Goal: Task Accomplishment & Management: Use online tool/utility

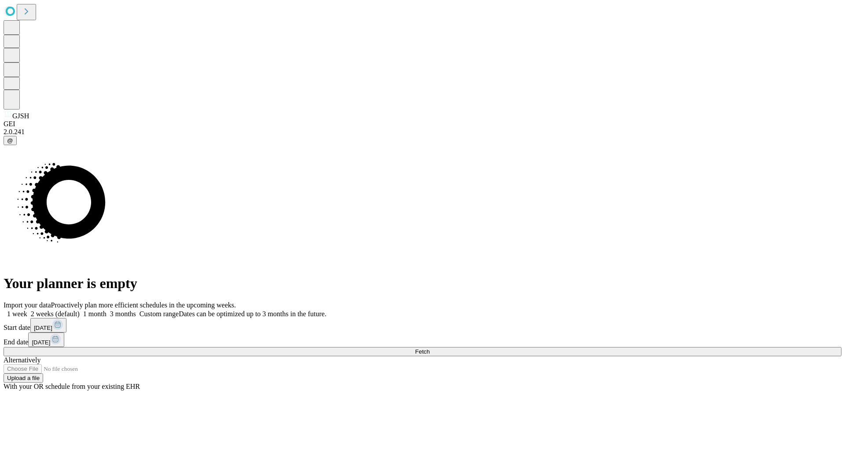
click at [429, 349] on span "Fetch" at bounding box center [422, 352] width 15 height 7
